Goal: Information Seeking & Learning: Learn about a topic

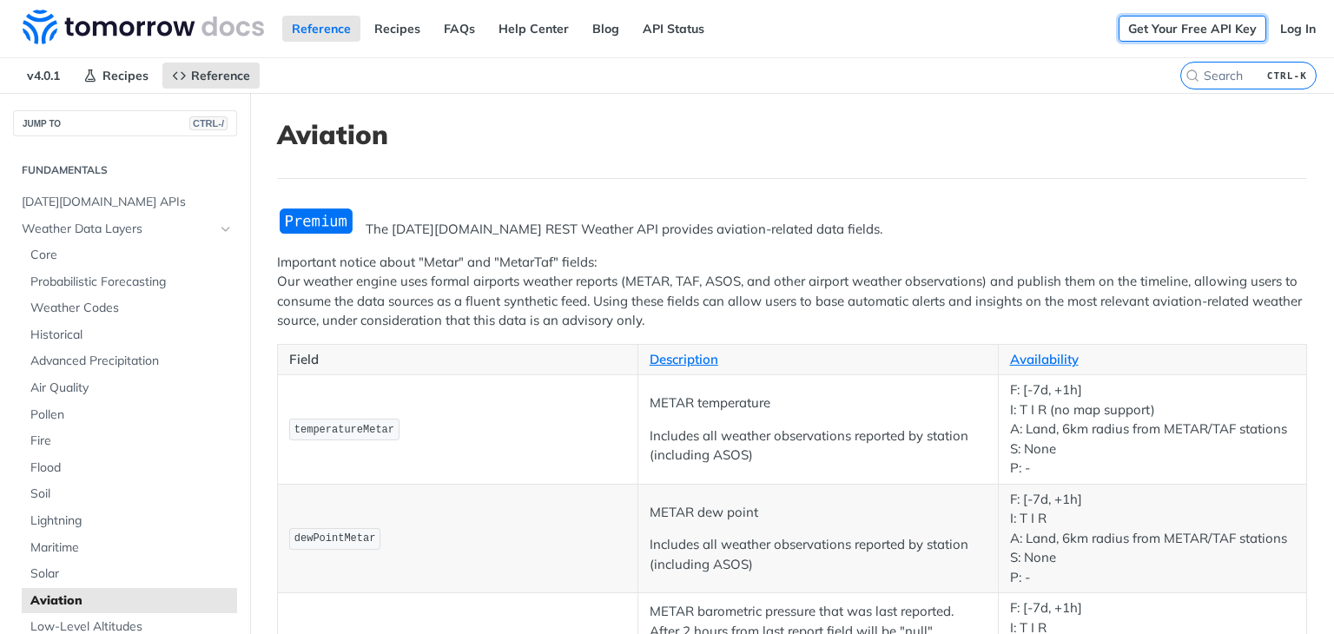
click at [1230, 36] on link "Get Your Free API Key" at bounding box center [1192, 29] width 148 height 26
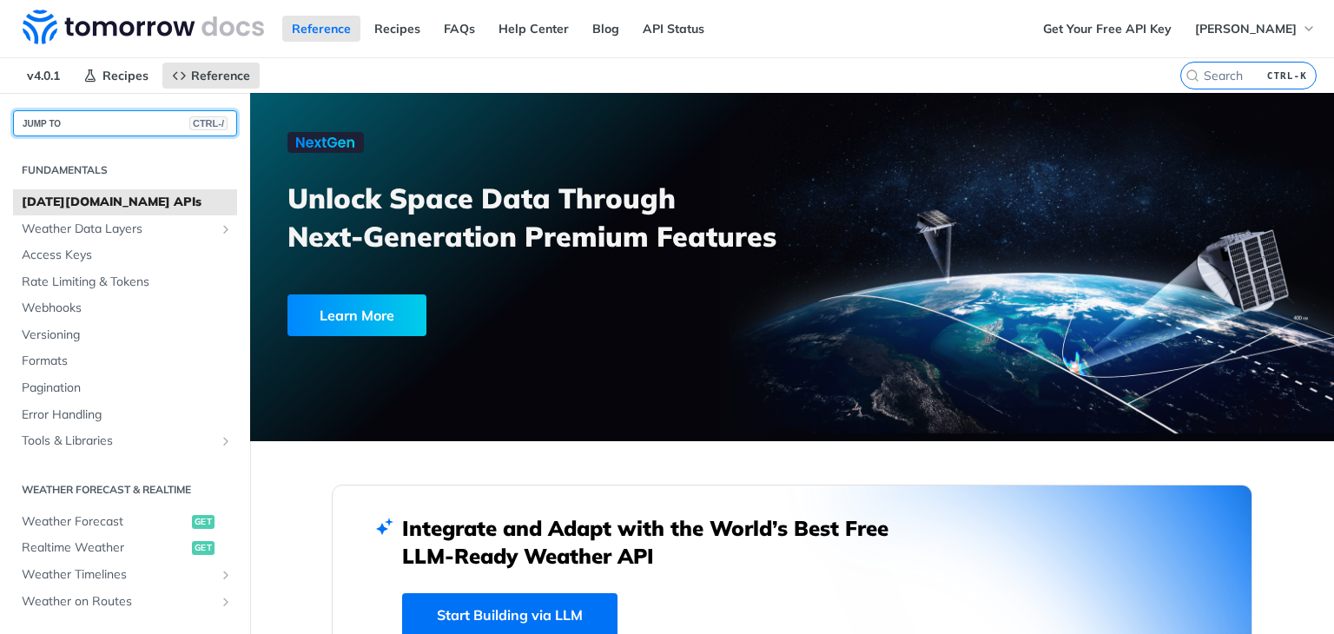
click at [129, 122] on button "JUMP TO CTRL-/" at bounding box center [125, 123] width 224 height 26
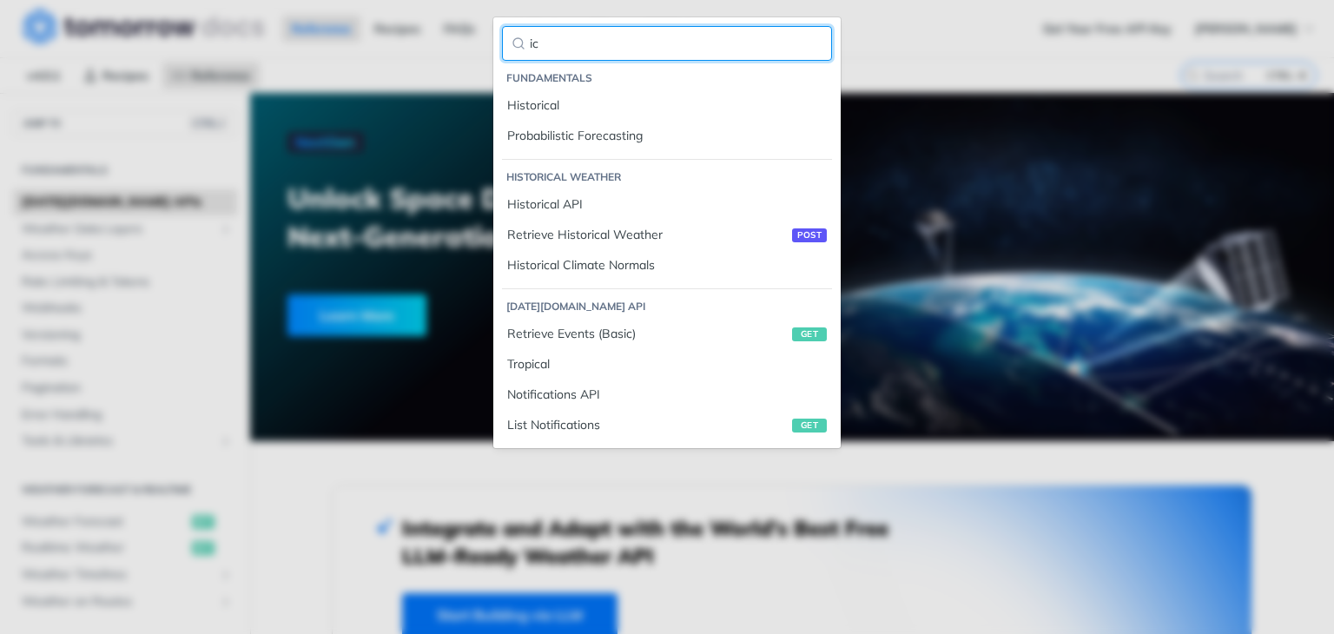
type input "i"
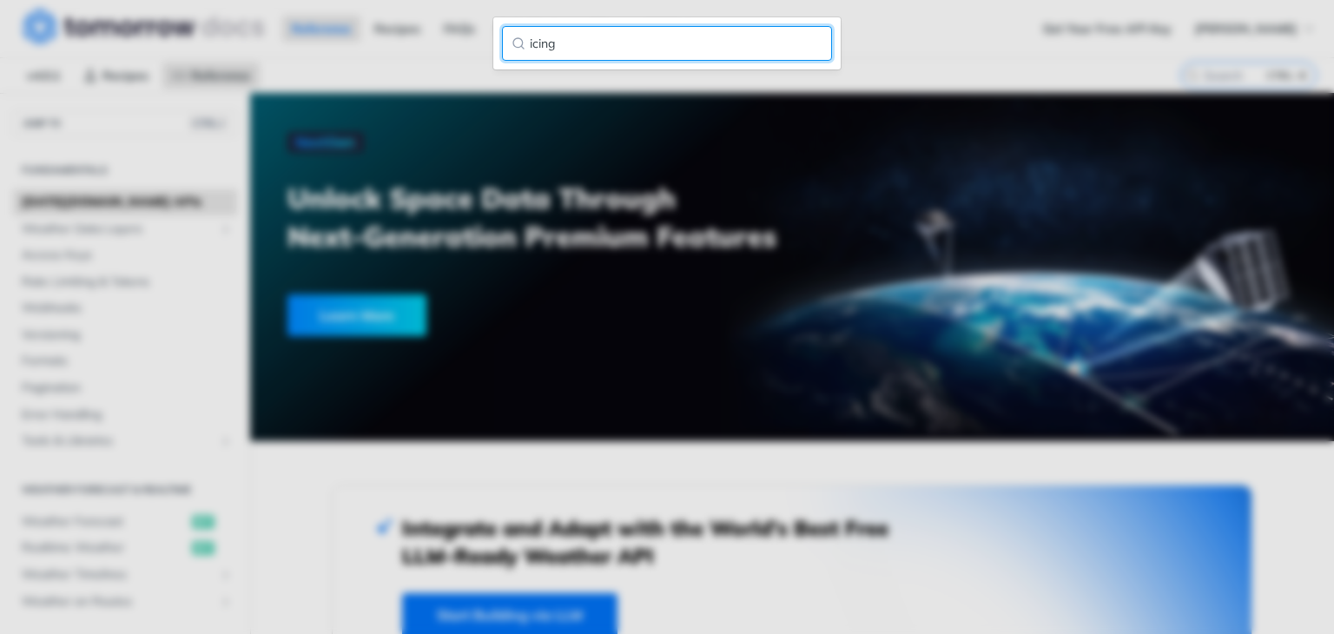
click at [611, 49] on input "icing" at bounding box center [667, 43] width 330 height 35
type input "icingaloft"
click at [813, 42] on input "icingaloft" at bounding box center [667, 43] width 330 height 35
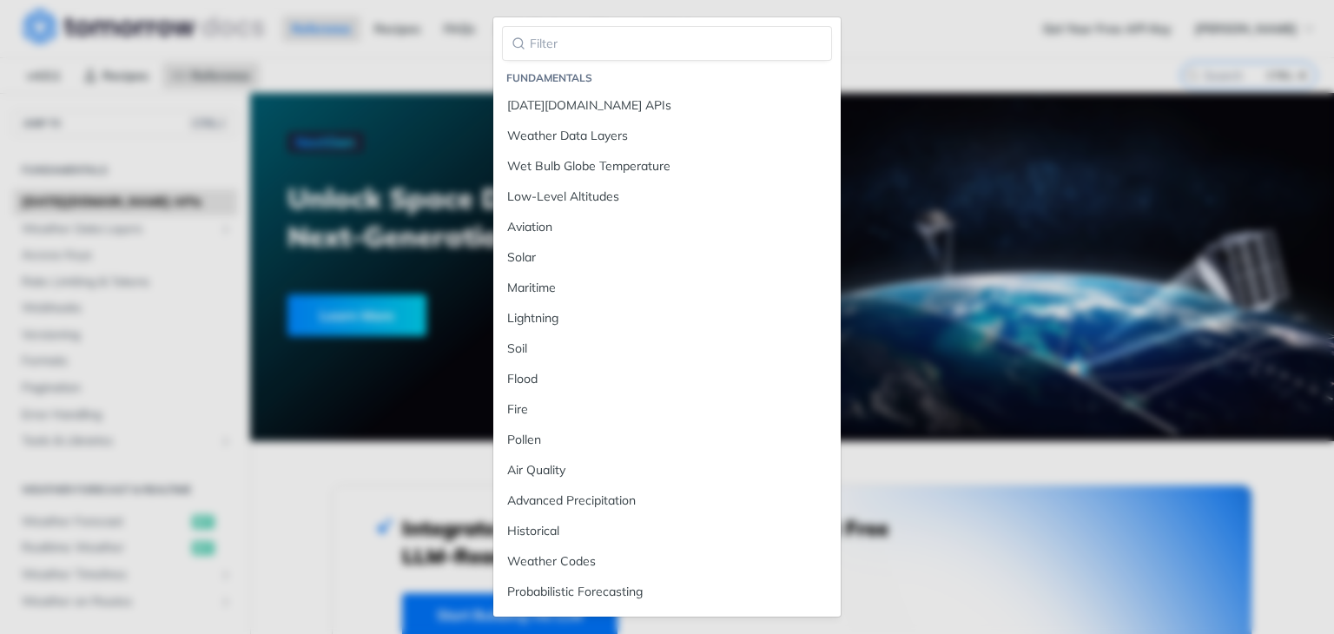
click at [964, 68] on div "Jump to Content Reference Recipes FAQs Help Center Blog API Status Recipes Refe…" at bounding box center [667, 317] width 1334 height 634
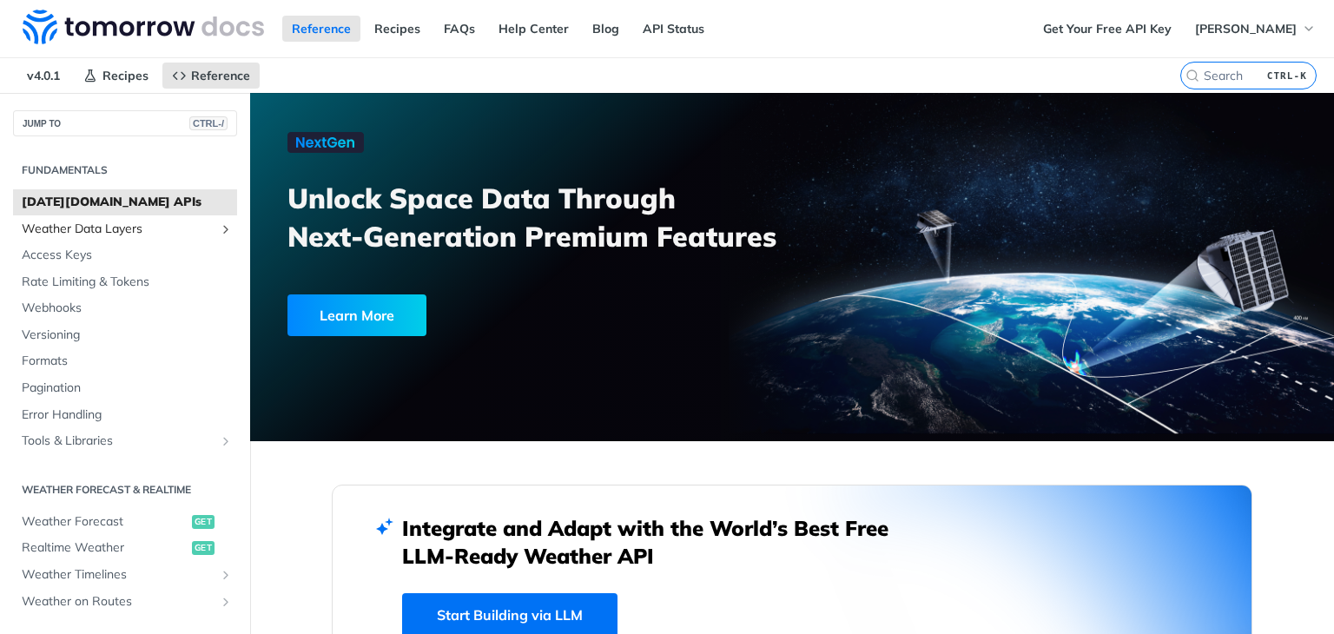
click at [155, 229] on span "Weather Data Layers" at bounding box center [118, 229] width 193 height 17
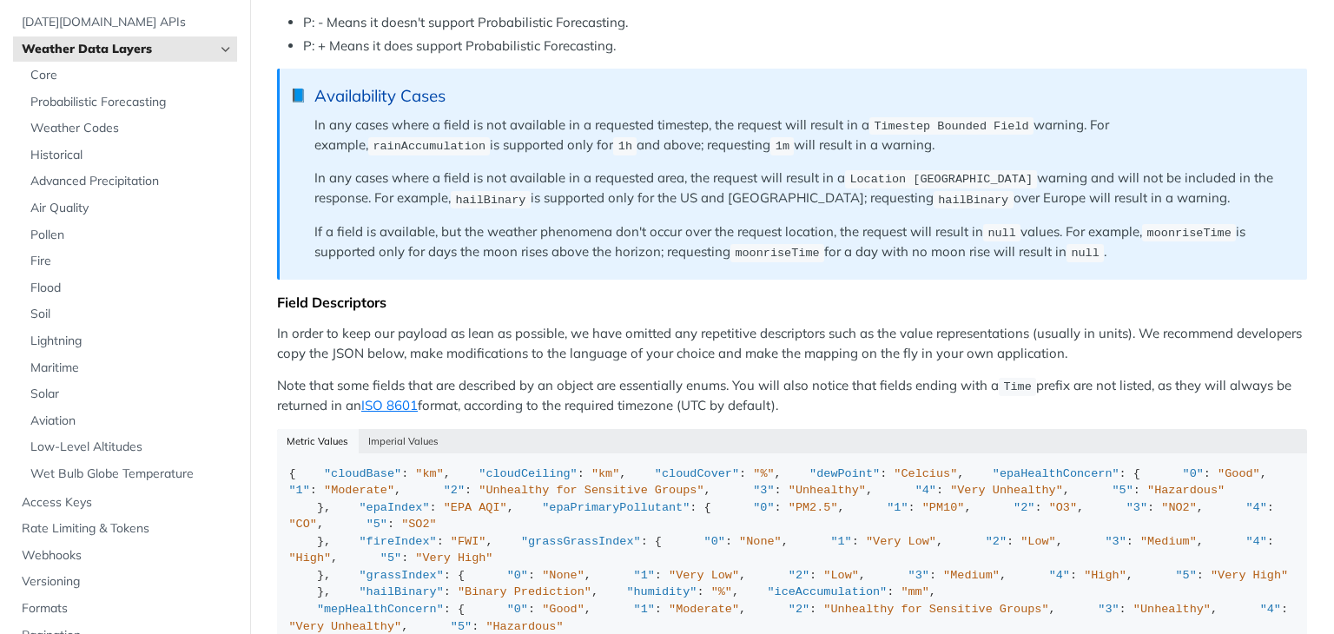
scroll to position [1650, 0]
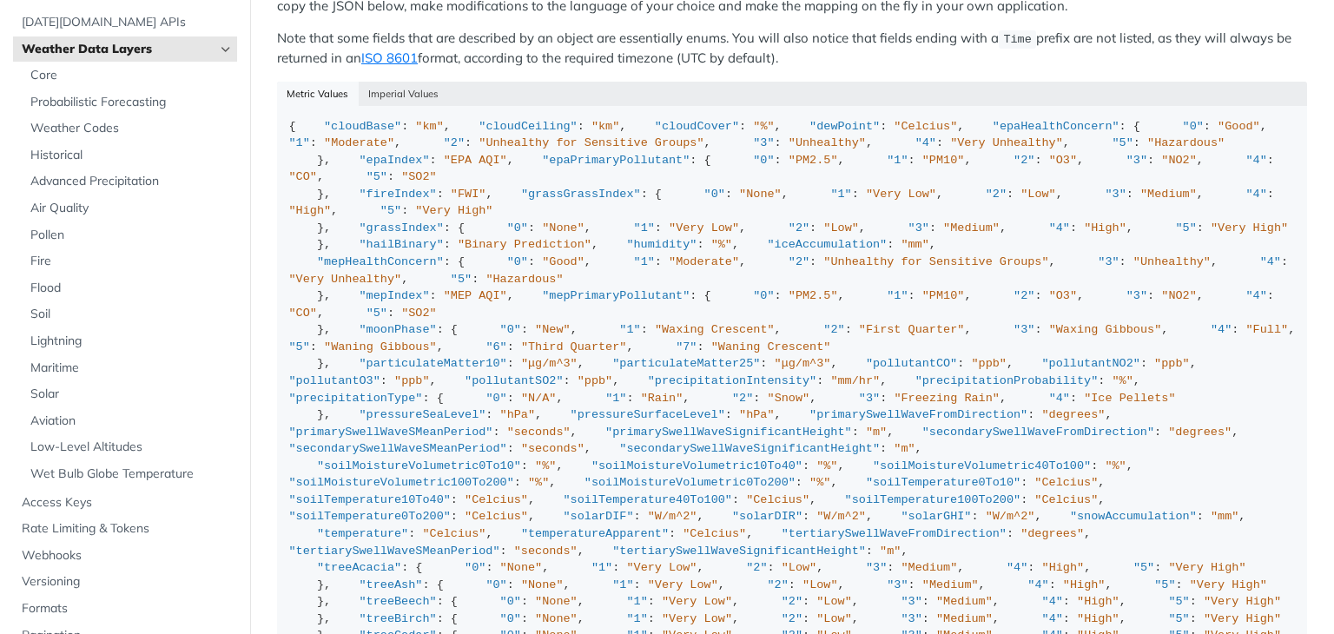
click at [108, 50] on span "Weather Data Layers" at bounding box center [118, 49] width 193 height 17
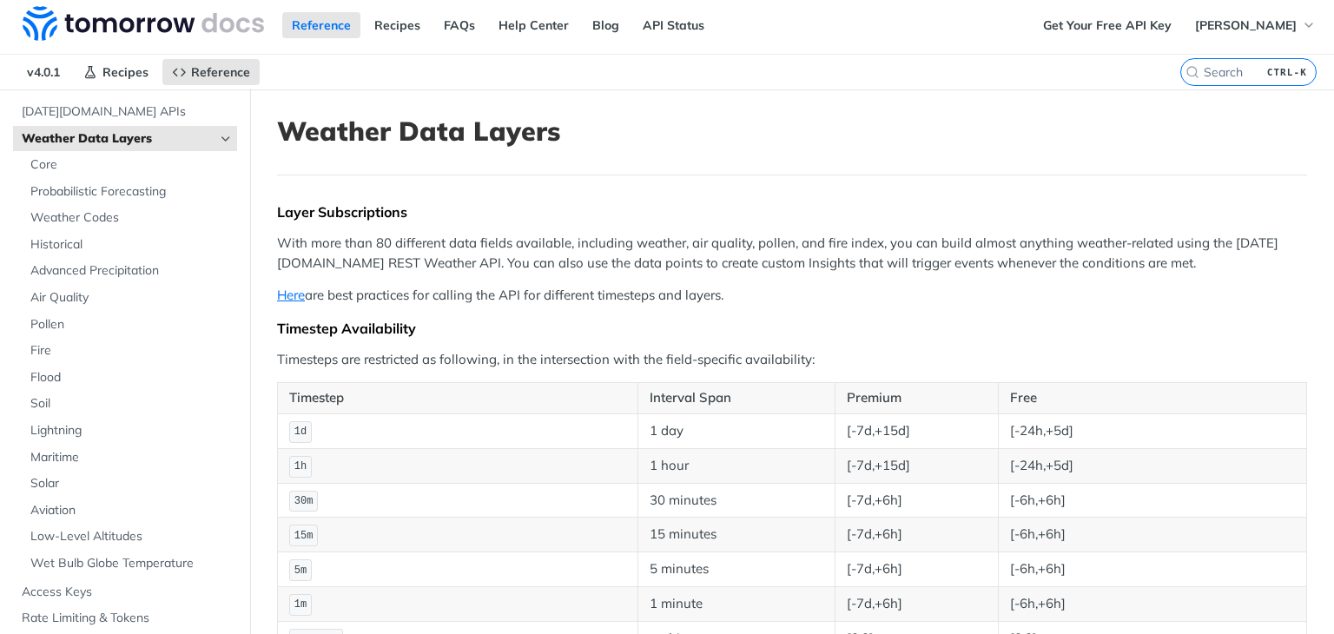
scroll to position [0, 0]
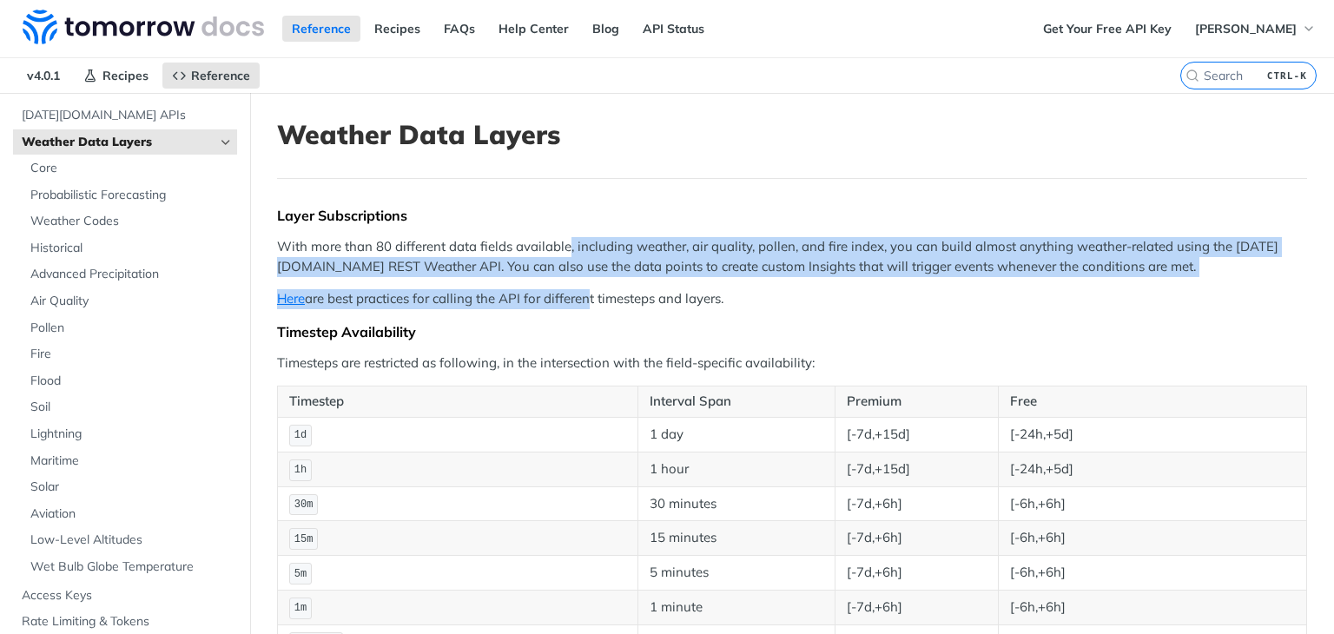
drag, startPoint x: 570, startPoint y: 236, endPoint x: 587, endPoint y: 289, distance: 55.7
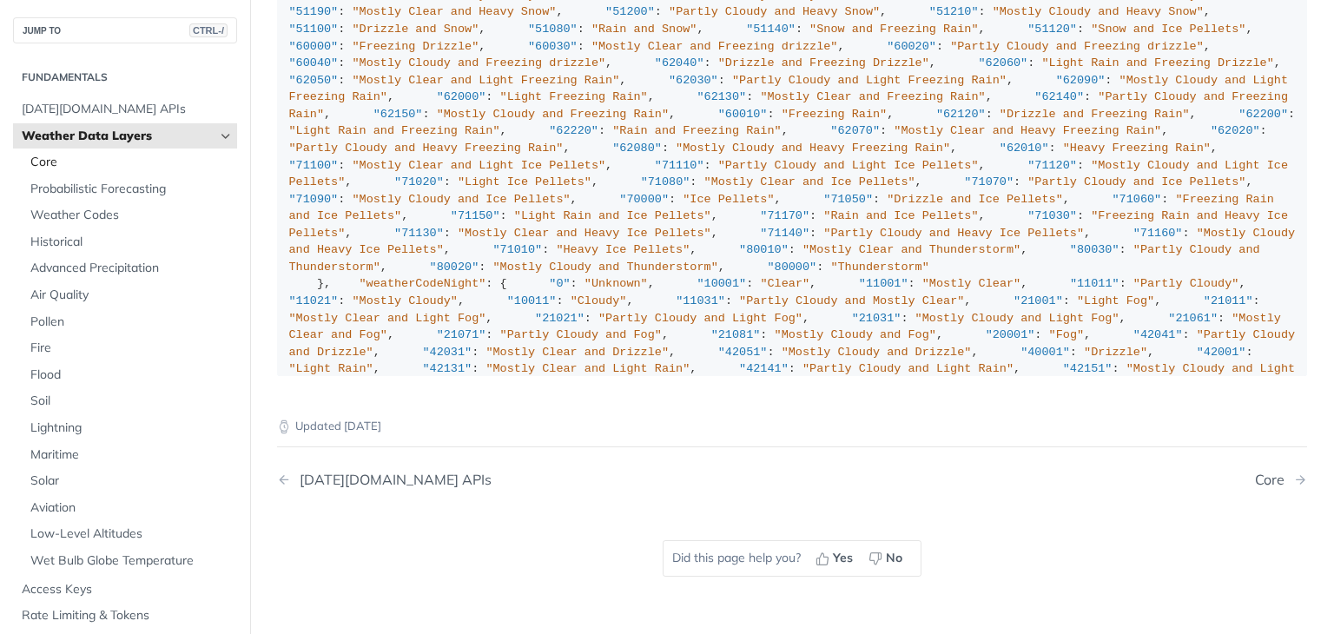
scroll to position [1944, 0]
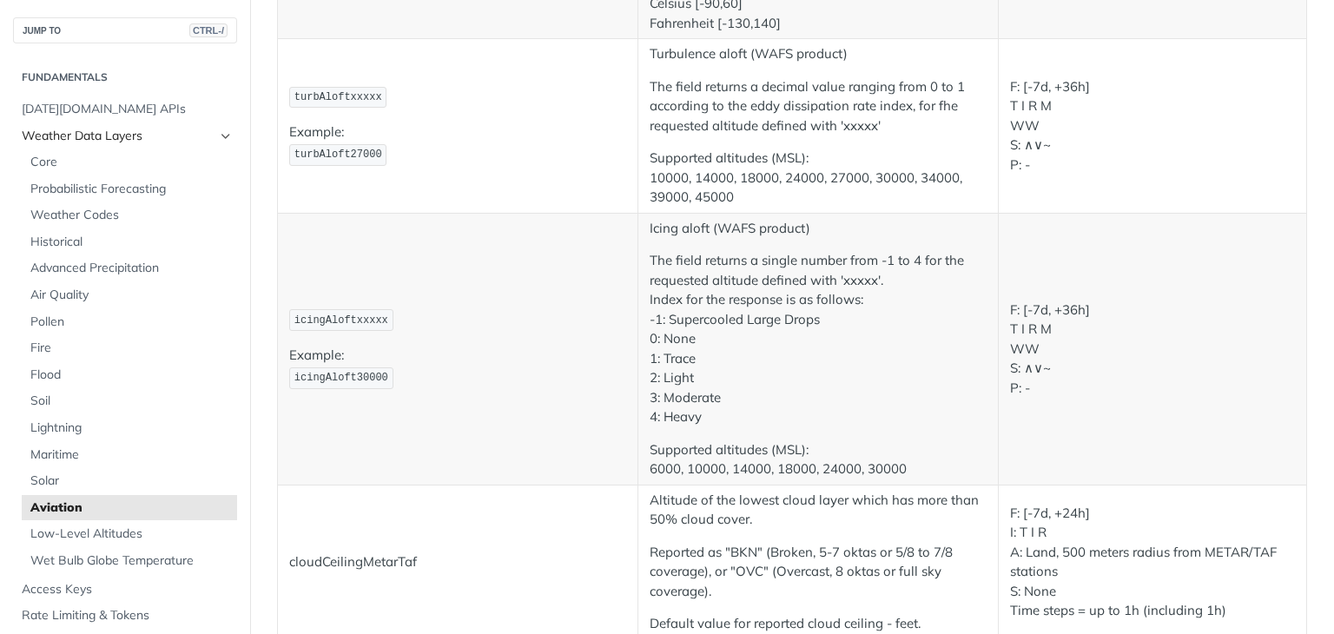
click at [201, 134] on link "Weather Data Layers" at bounding box center [125, 136] width 224 height 26
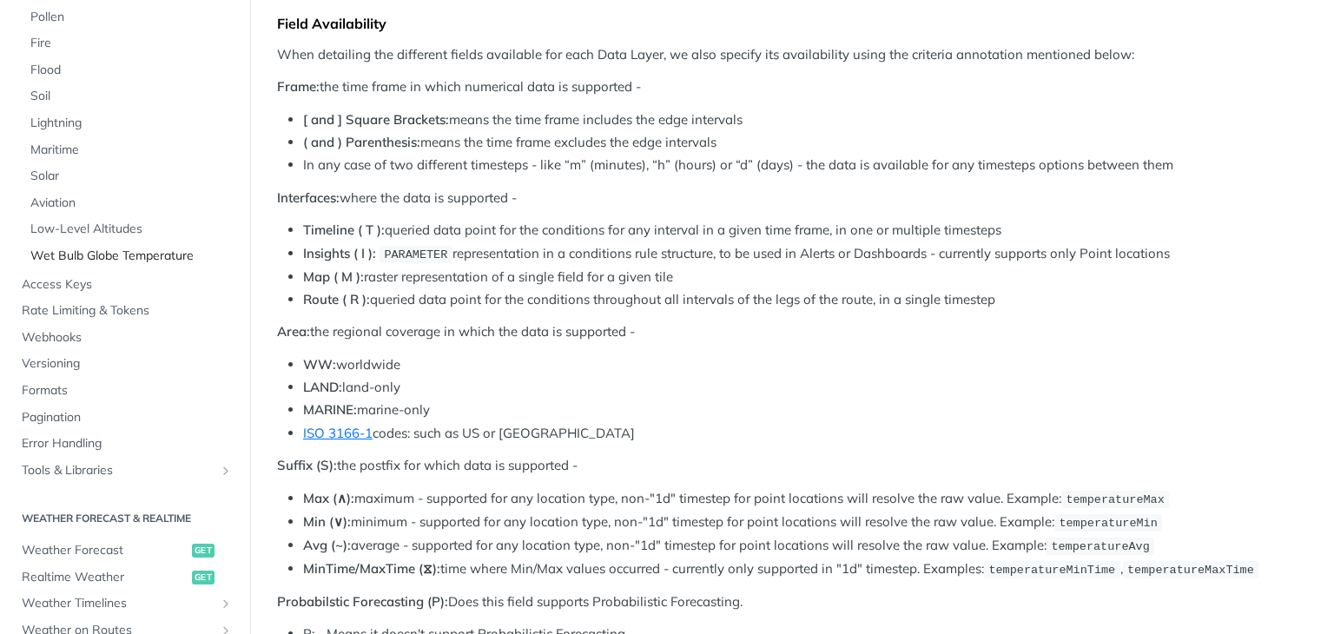
scroll to position [261, 0]
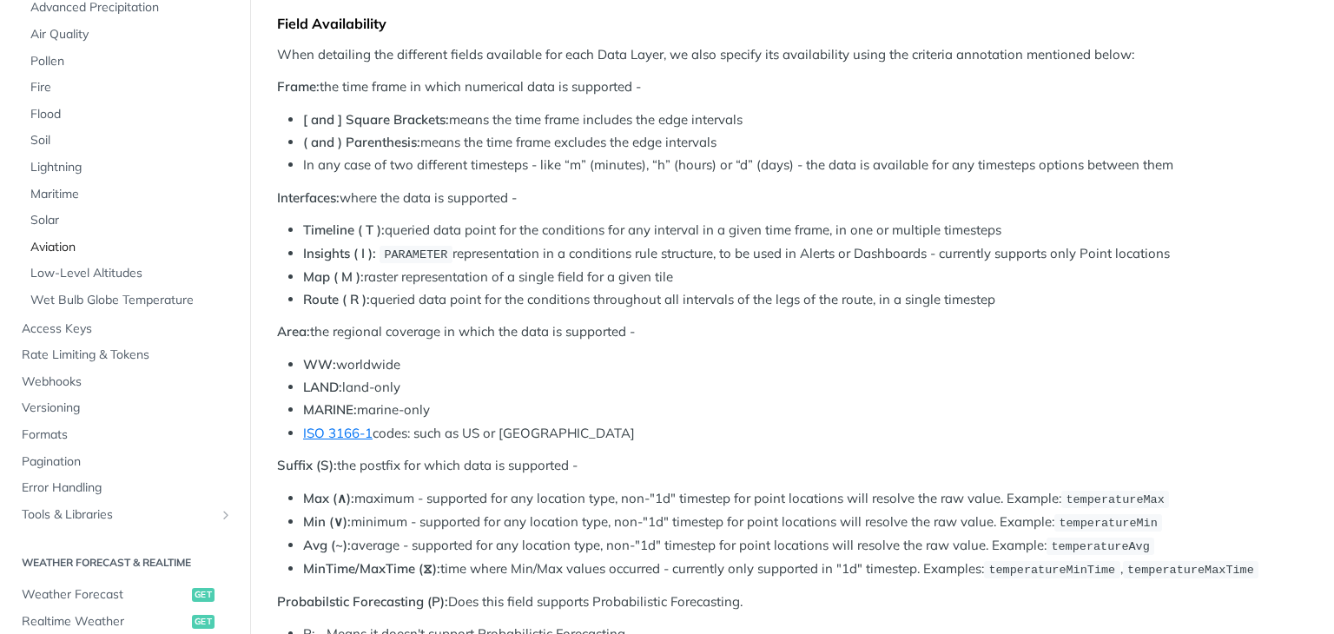
click at [118, 257] on link "Aviation" at bounding box center [129, 247] width 215 height 26
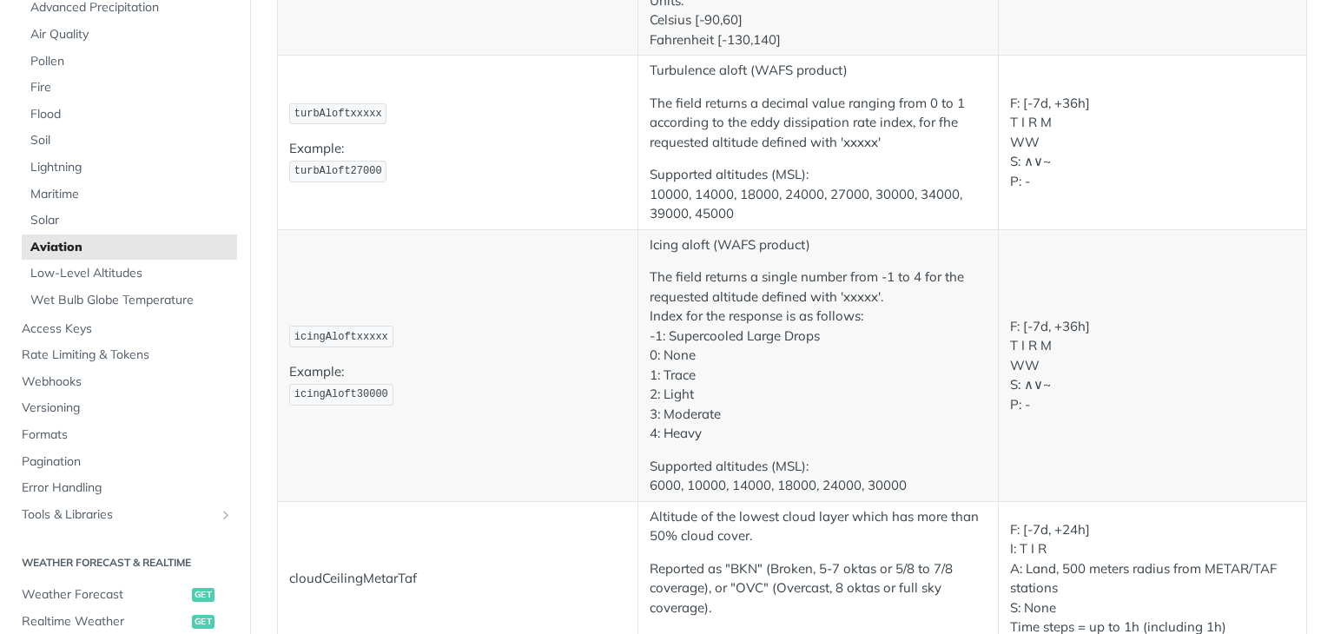
scroll to position [2381, 0]
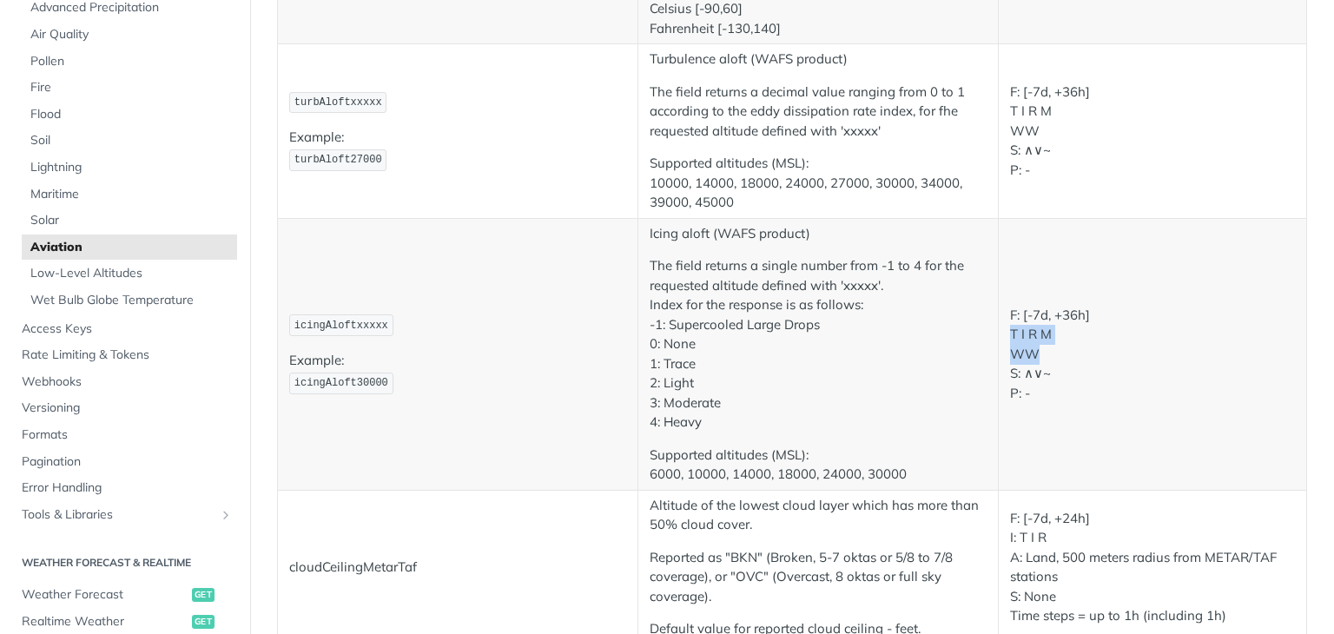
drag, startPoint x: 997, startPoint y: 327, endPoint x: 1032, endPoint y: 352, distance: 42.4
click at [1032, 352] on td "F: [-7d, +36h] T I R M WW S: ∧∨~ P: -" at bounding box center [1152, 354] width 309 height 272
click at [1038, 383] on p "F: [-7d, +36h] T I R M WW S: ∧∨~ P: -" at bounding box center [1153, 355] width 286 height 98
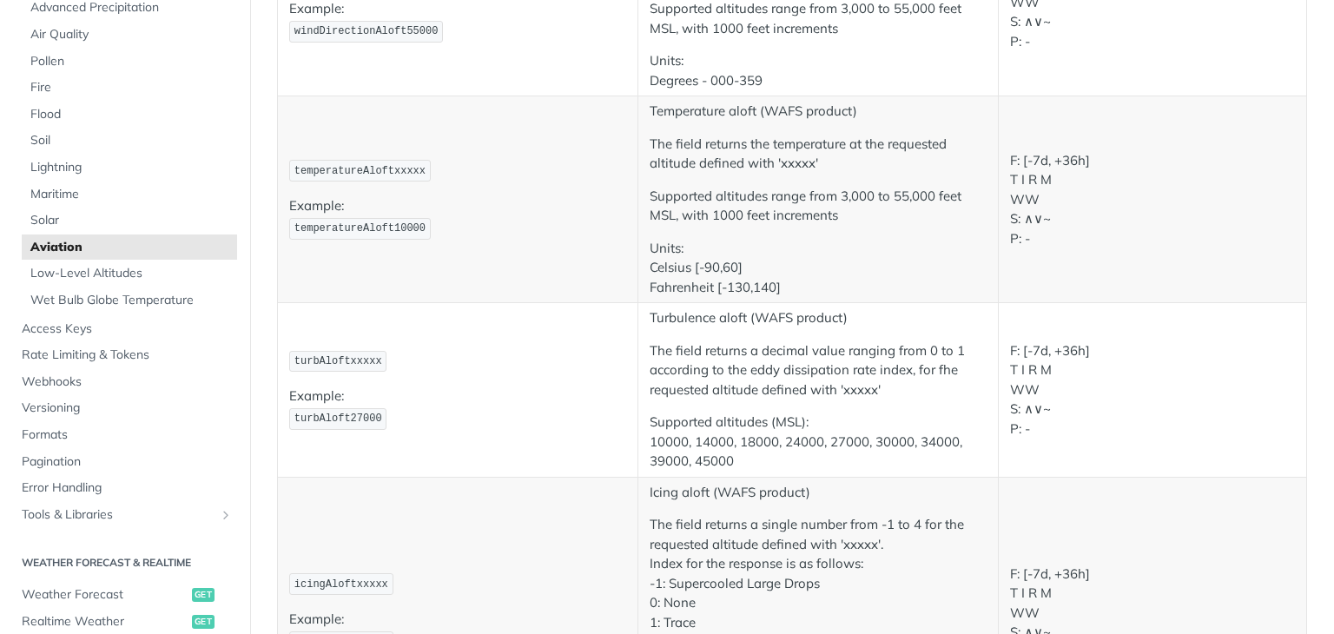
scroll to position [2345, 0]
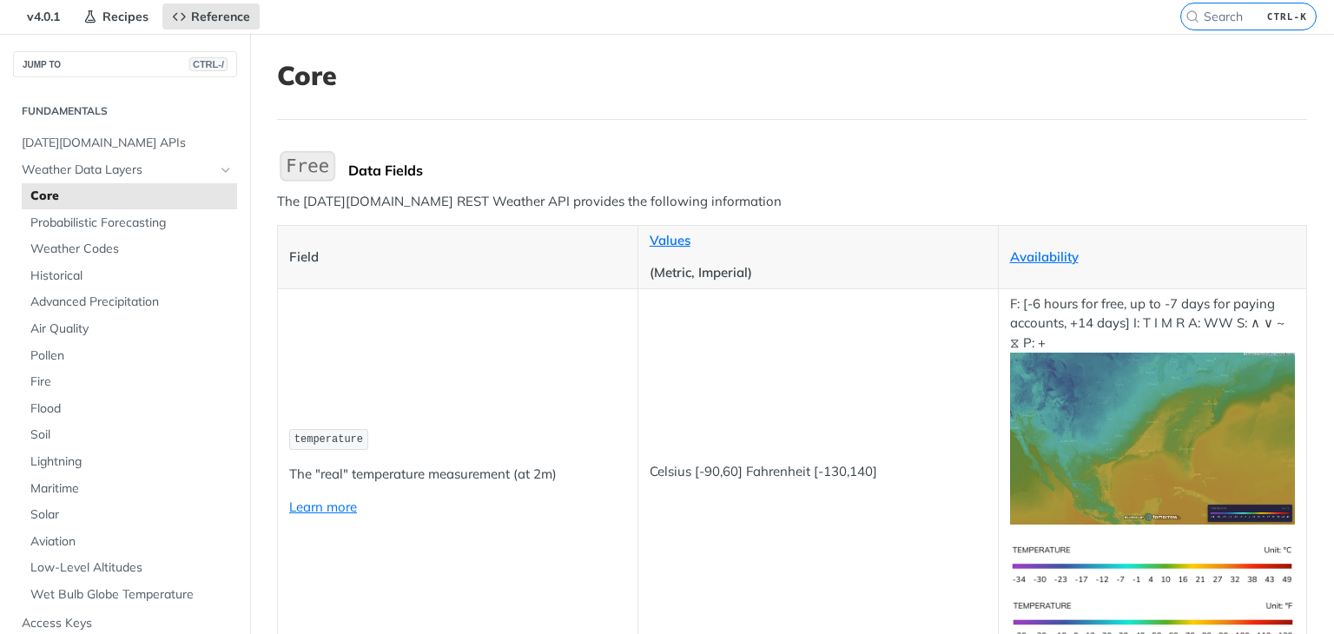
scroll to position [174, 0]
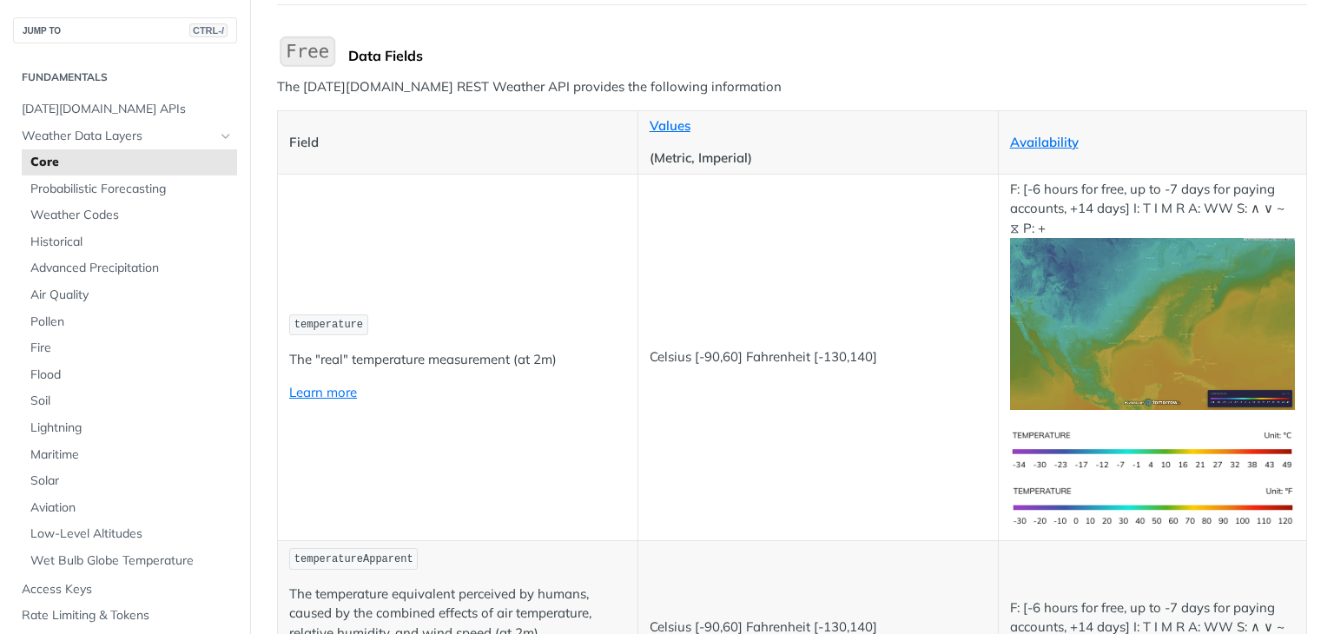
click at [421, 352] on p "The "real" temperature measurement (at 2m)" at bounding box center [457, 360] width 337 height 20
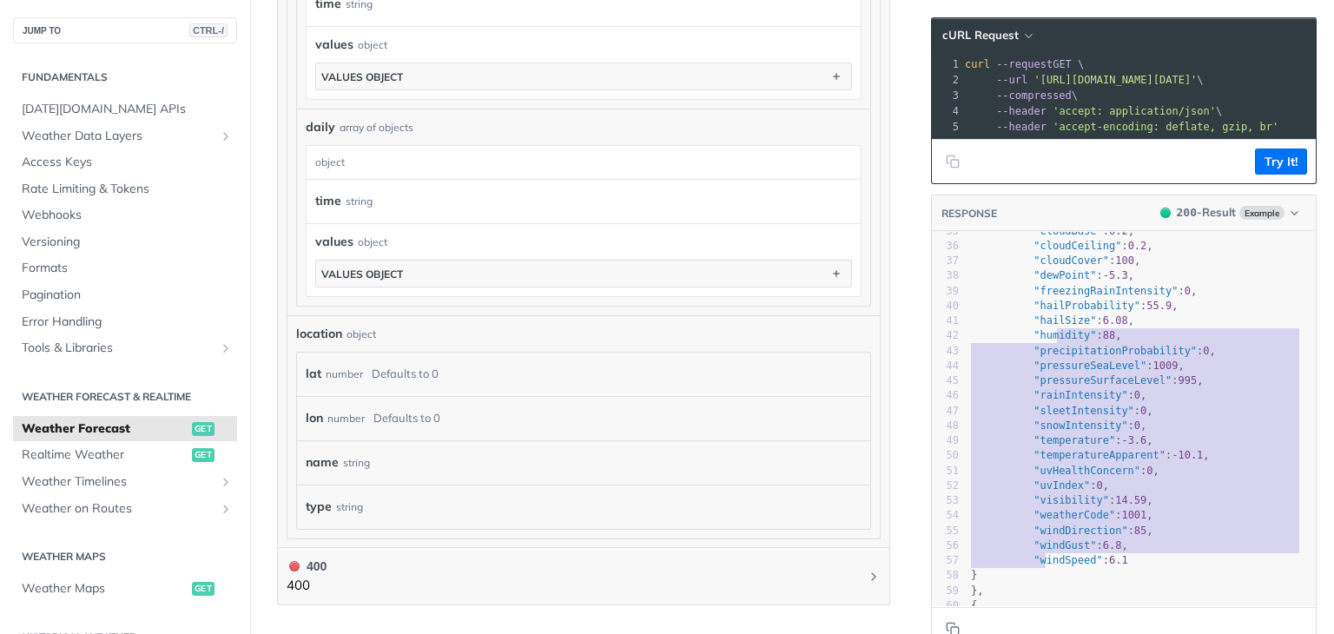
type textarea "Size": 6.08, "humidity": 88, "precipitationProbability": 0, "pressureSeaLevel":…"
drag, startPoint x: 1033, startPoint y: 570, endPoint x: 1043, endPoint y: 334, distance: 235.6
click at [1043, 334] on div "25 "visibility" : 14.73 , 26 "weatherCode" : 1001 , 27 "windDirection" : 85 , 2…" at bounding box center [1141, 403] width 348 height 659
click at [1046, 386] on span ""pressureSurfaceLevel"" at bounding box center [1102, 380] width 138 height 12
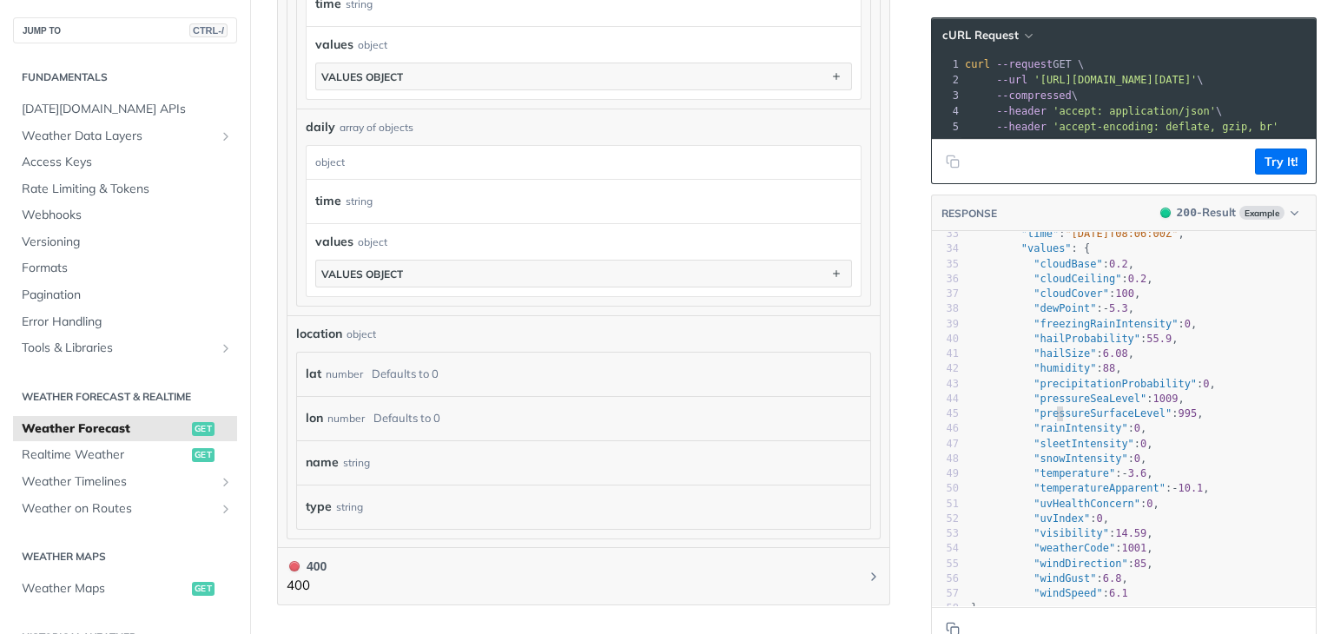
scroll to position [439, 0]
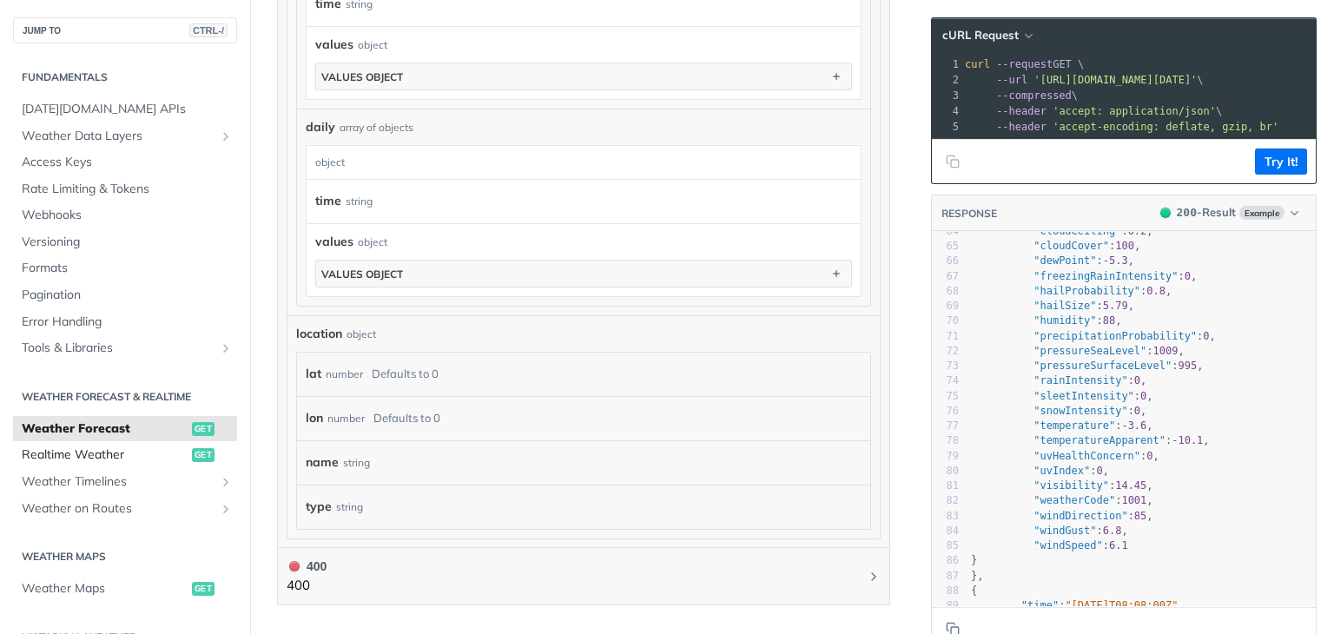
click at [148, 452] on span "Realtime Weather" at bounding box center [105, 454] width 166 height 17
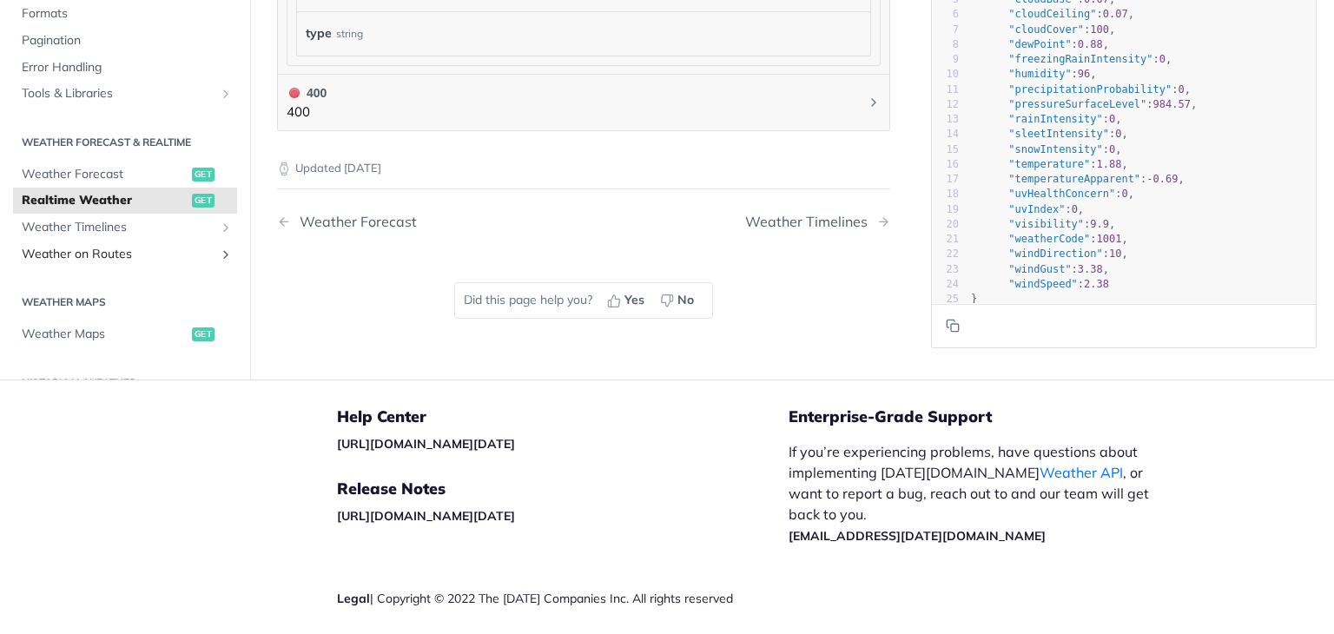
click at [135, 245] on span "Weather on Routes" at bounding box center [118, 253] width 193 height 17
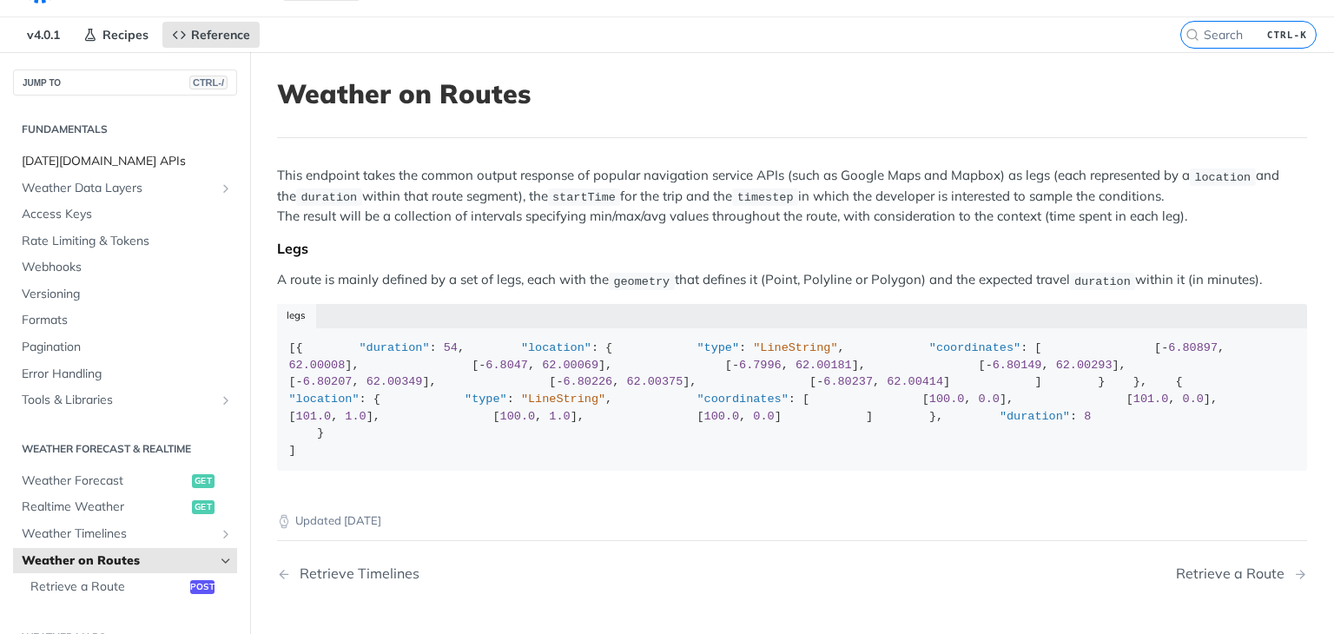
click at [123, 165] on span "[DATE][DOMAIN_NAME] APIs" at bounding box center [127, 161] width 211 height 17
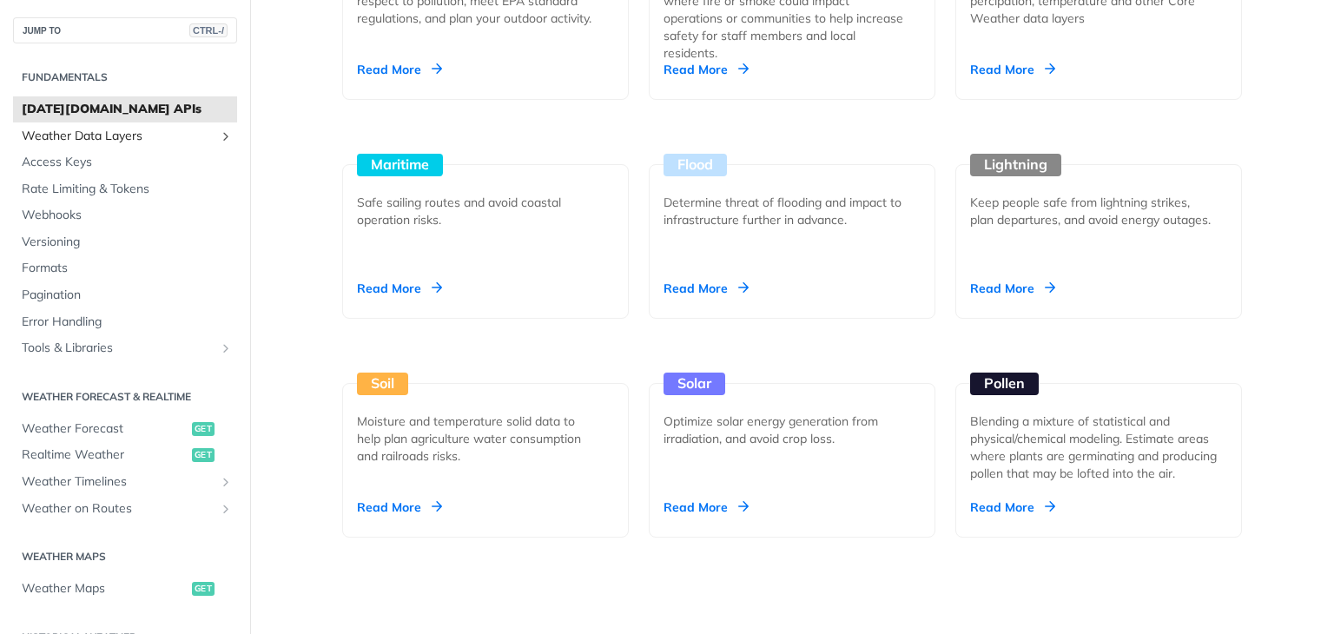
click at [144, 135] on span "Weather Data Layers" at bounding box center [118, 136] width 193 height 17
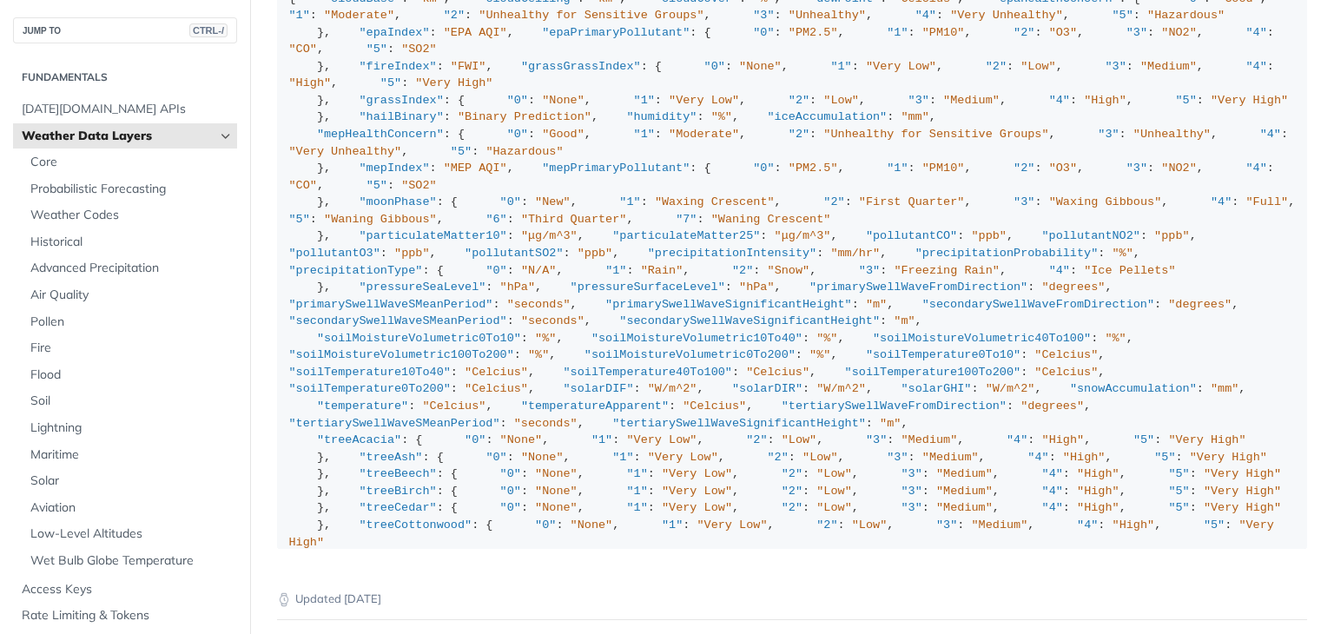
click at [144, 135] on span "Weather Data Layers" at bounding box center [118, 136] width 193 height 17
click at [156, 115] on span "[DATE][DOMAIN_NAME] APIs" at bounding box center [127, 109] width 211 height 17
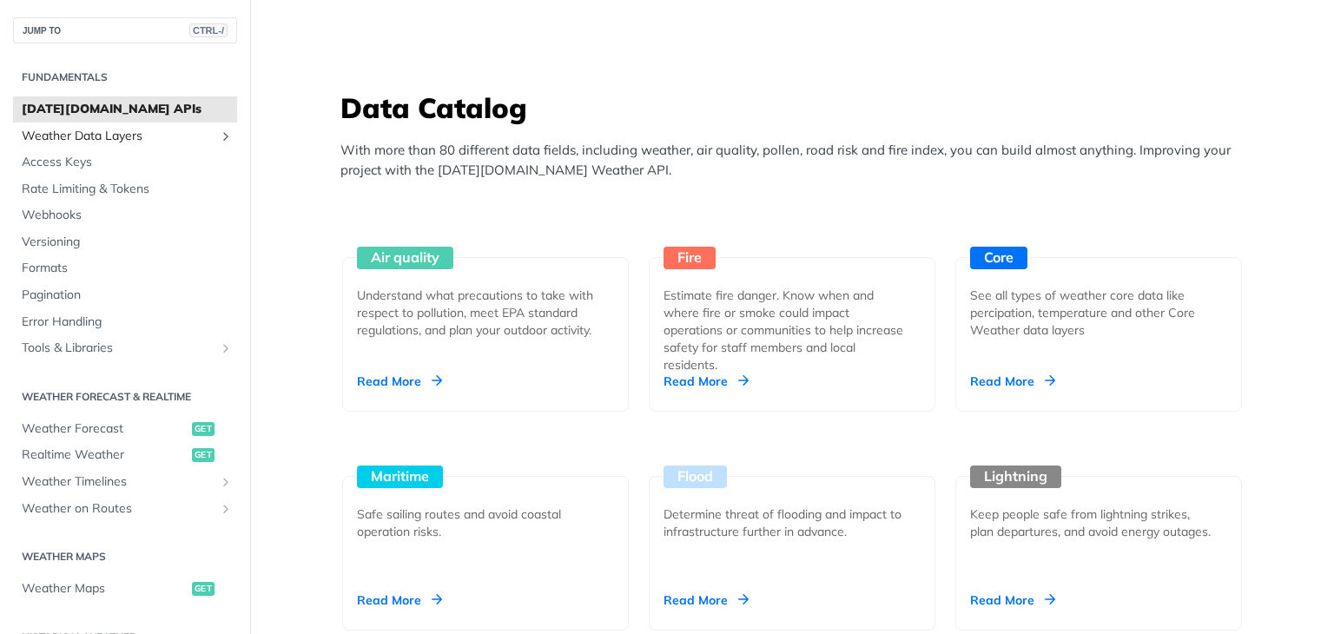
click at [93, 134] on span "Weather Data Layers" at bounding box center [118, 136] width 193 height 17
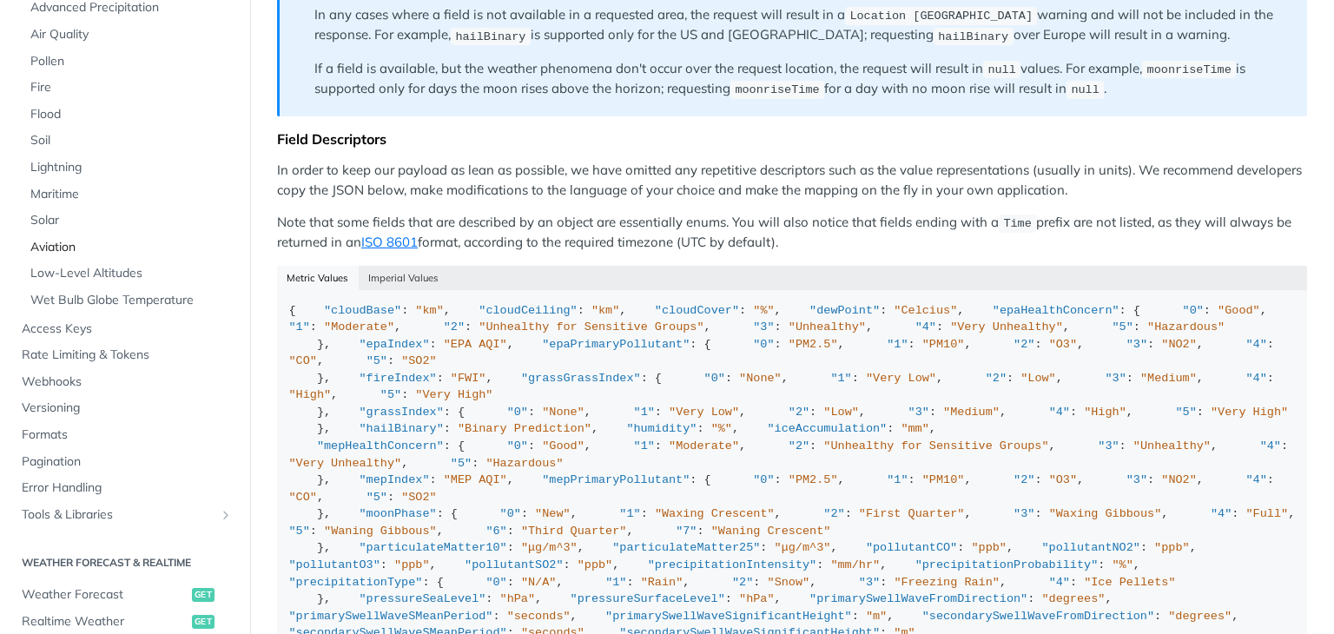
click at [71, 247] on span "Aviation" at bounding box center [131, 247] width 202 height 17
